Goal: Information Seeking & Learning: Learn about a topic

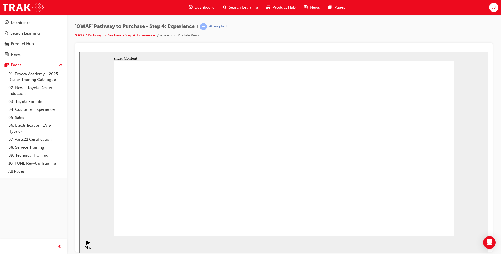
drag, startPoint x: 303, startPoint y: 123, endPoint x: 305, endPoint y: 133, distance: 10.2
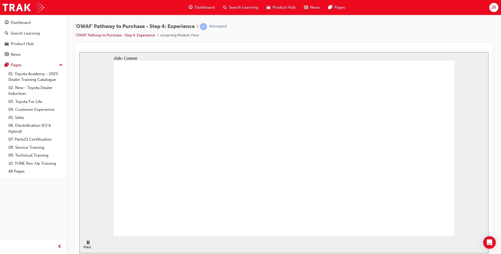
drag, startPoint x: 304, startPoint y: 152, endPoint x: 305, endPoint y: 161, distance: 9.5
drag, startPoint x: 303, startPoint y: 164, endPoint x: 303, endPoint y: 171, distance: 7.3
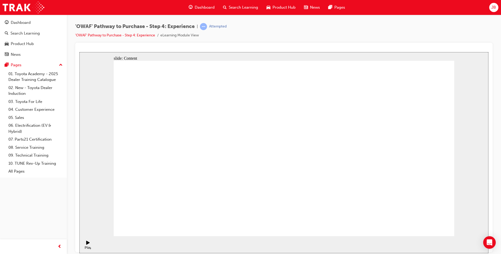
drag, startPoint x: 189, startPoint y: 178, endPoint x: 218, endPoint y: 178, distance: 28.3
drag, startPoint x: 228, startPoint y: 178, endPoint x: 243, endPoint y: 178, distance: 15.2
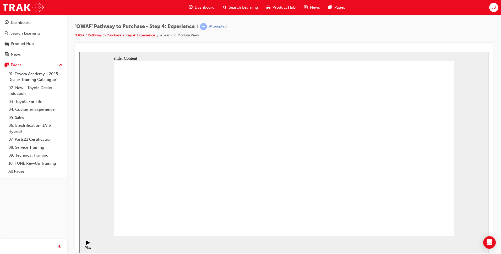
drag, startPoint x: 308, startPoint y: 143, endPoint x: 308, endPoint y: 168, distance: 24.1
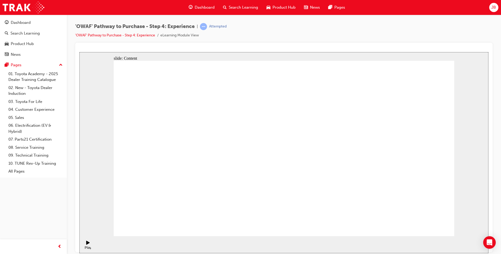
drag, startPoint x: 364, startPoint y: 142, endPoint x: 373, endPoint y: 144, distance: 9.0
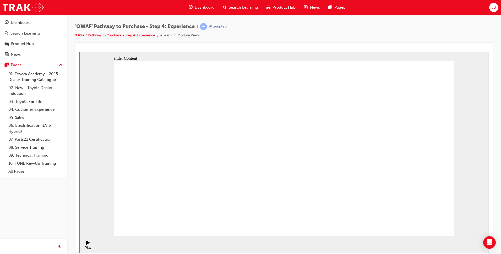
drag, startPoint x: 338, startPoint y: 179, endPoint x: 334, endPoint y: 177, distance: 5.5
drag, startPoint x: 329, startPoint y: 75, endPoint x: 330, endPoint y: 79, distance: 3.6
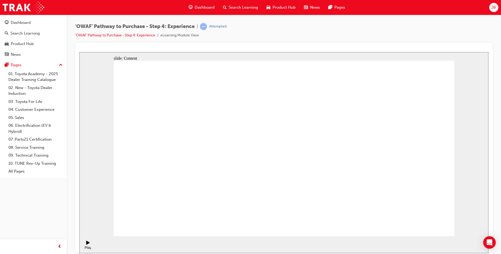
drag, startPoint x: 330, startPoint y: 79, endPoint x: 331, endPoint y: 84, distance: 5.2
